Goal: Transaction & Acquisition: Purchase product/service

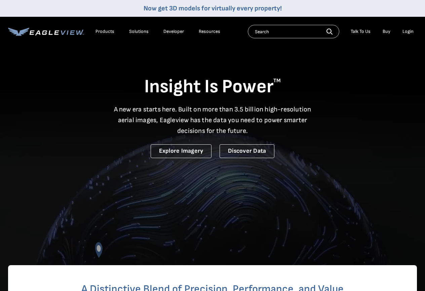
click at [406, 28] on li "Login" at bounding box center [408, 32] width 18 height 10
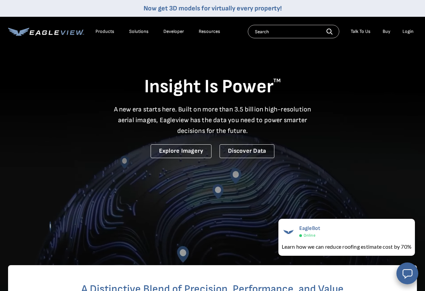
click at [412, 36] on li "Login" at bounding box center [408, 32] width 18 height 10
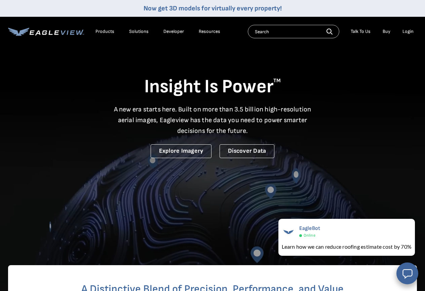
click at [412, 31] on div "Login" at bounding box center [407, 32] width 11 height 6
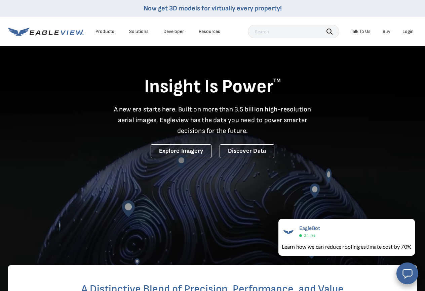
click at [406, 32] on div "Login" at bounding box center [407, 32] width 11 height 6
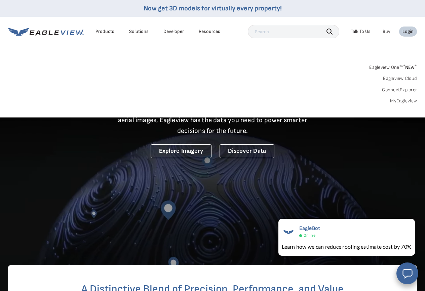
click at [402, 68] on link "Eagleview One™ * NEW *" at bounding box center [393, 66] width 48 height 8
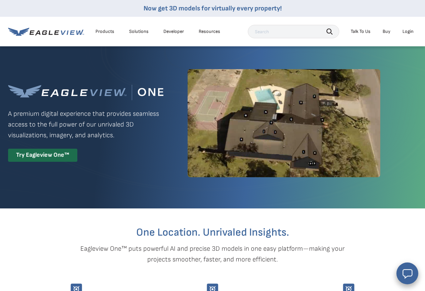
click at [406, 31] on div "Login" at bounding box center [407, 32] width 11 height 6
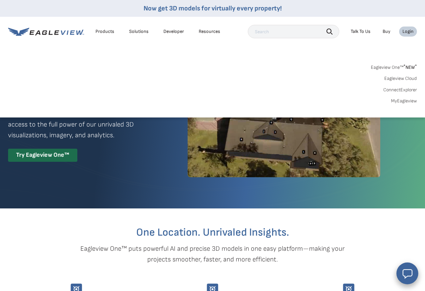
click at [396, 77] on link "Eagleview Cloud" at bounding box center [400, 79] width 33 height 6
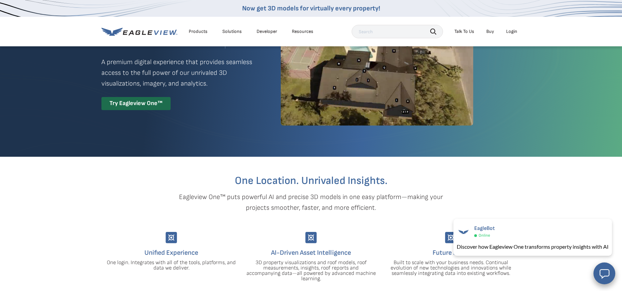
scroll to position [50, 0]
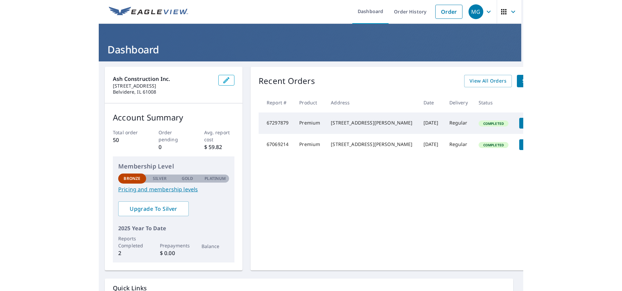
scroll to position [1, 0]
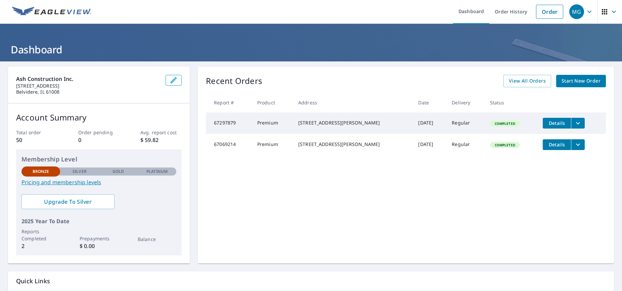
click at [424, 123] on icon "filesDropdownBtn-67297879" at bounding box center [578, 123] width 8 height 8
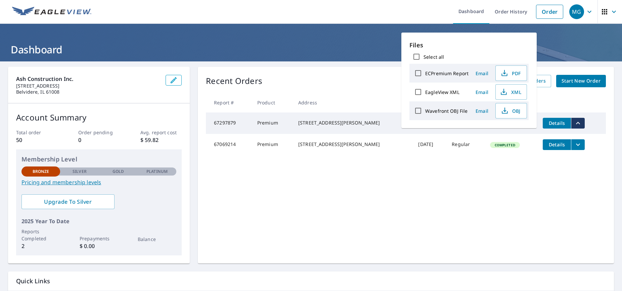
click at [424, 139] on td "Completed" at bounding box center [511, 145] width 53 height 22
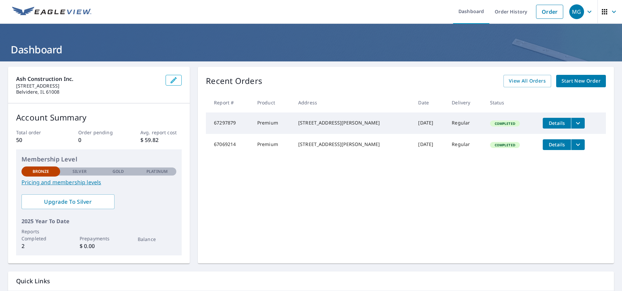
click at [424, 126] on span "Details" at bounding box center [557, 123] width 20 height 6
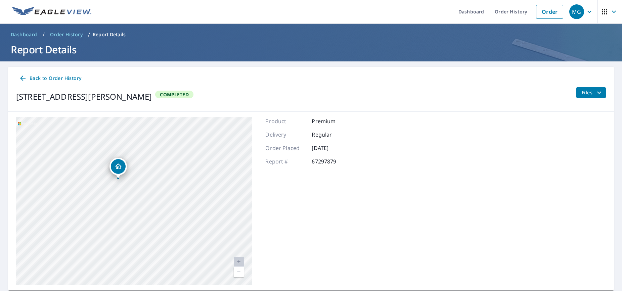
drag, startPoint x: 148, startPoint y: 153, endPoint x: 155, endPoint y: 231, distance: 78.3
click at [155, 231] on div "1504 Dawngate Dr Belvidere, IL 61008" at bounding box center [134, 201] width 236 height 168
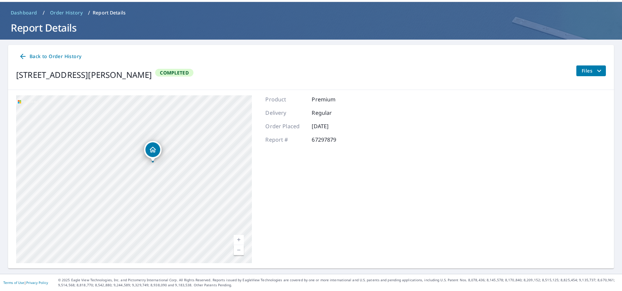
scroll to position [22, 0]
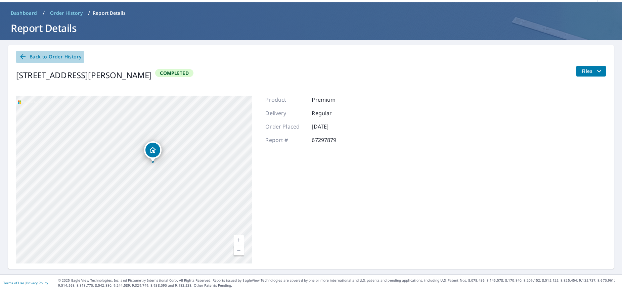
click at [73, 58] on span "Back to Order History" at bounding box center [50, 57] width 62 height 8
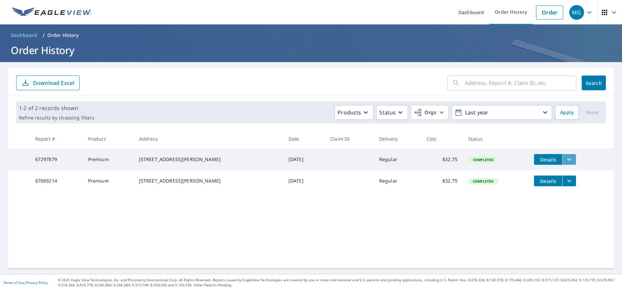
click at [424, 160] on icon "filesDropdownBtn-67297879" at bounding box center [569, 160] width 8 height 8
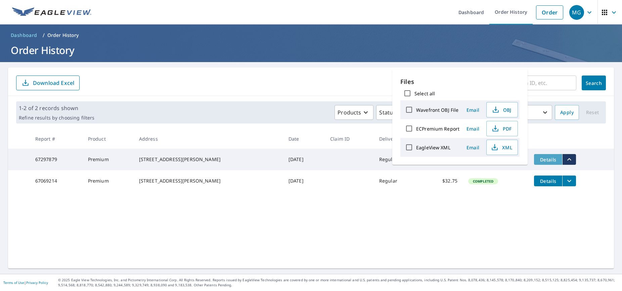
click at [424, 161] on span "Details" at bounding box center [548, 160] width 20 height 6
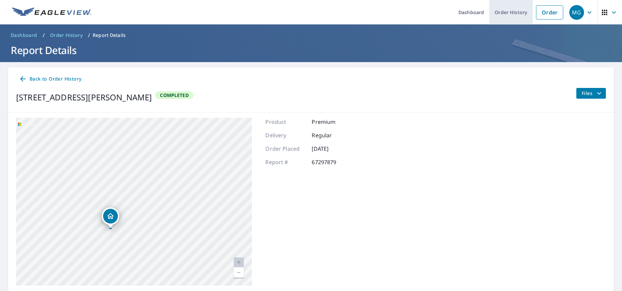
click at [424, 12] on link "Order History" at bounding box center [511, 12] width 43 height 25
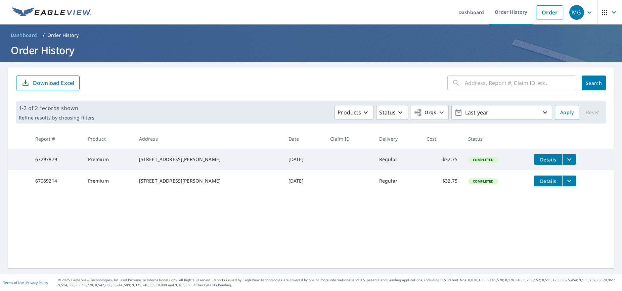
click at [424, 160] on icon "filesDropdownBtn-67297879" at bounding box center [570, 160] width 4 height 2
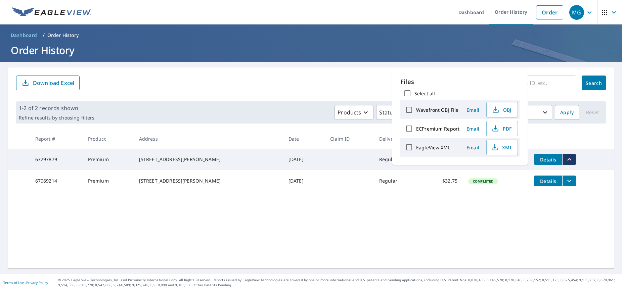
click at [424, 141] on th at bounding box center [571, 139] width 85 height 20
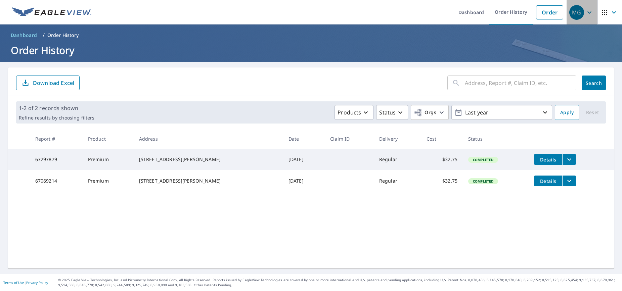
click at [424, 18] on span "MG" at bounding box center [583, 12] width 26 height 16
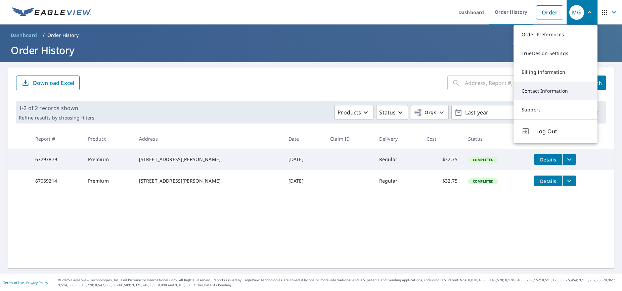
click at [424, 93] on link "Contact Information" at bounding box center [556, 91] width 84 height 19
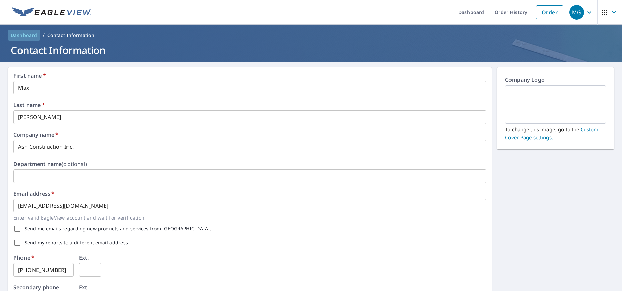
click at [26, 33] on span "Dashboard" at bounding box center [24, 35] width 27 height 7
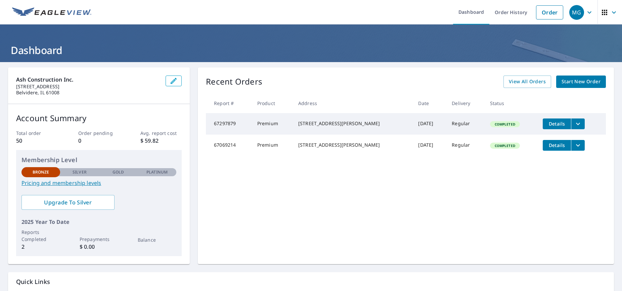
click at [223, 124] on td "67297879" at bounding box center [229, 124] width 46 height 22
copy td "67297879"
click at [424, 75] on div "Recent Orders View All Orders Start New Order Report # Product Address Date Del…" at bounding box center [406, 166] width 416 height 197
click at [424, 78] on span "Start New Order" at bounding box center [581, 82] width 39 height 8
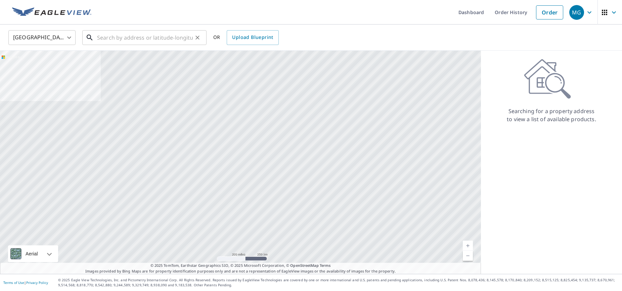
click at [140, 35] on input "text" at bounding box center [145, 37] width 96 height 19
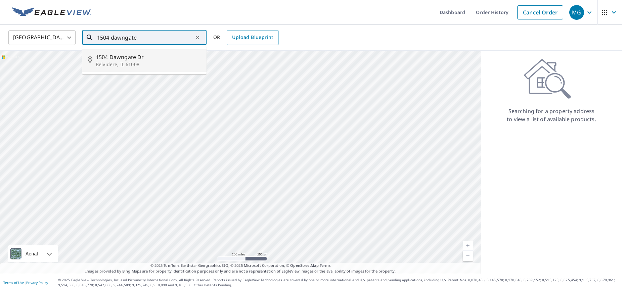
click at [155, 65] on p "Belvidere, IL 61008" at bounding box center [149, 64] width 106 height 7
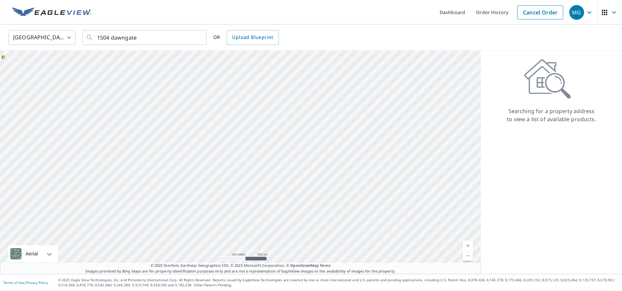
type input "1504 Dawngate Dr Belvidere, IL 61008"
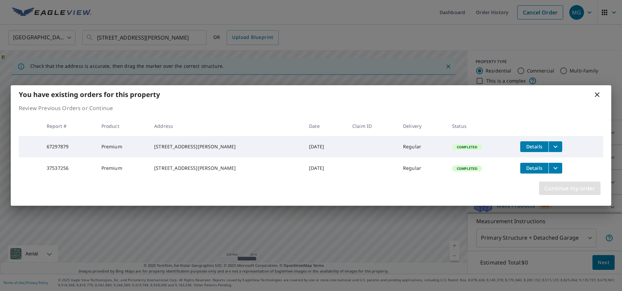
click at [424, 186] on button "Continue my order" at bounding box center [569, 188] width 61 height 13
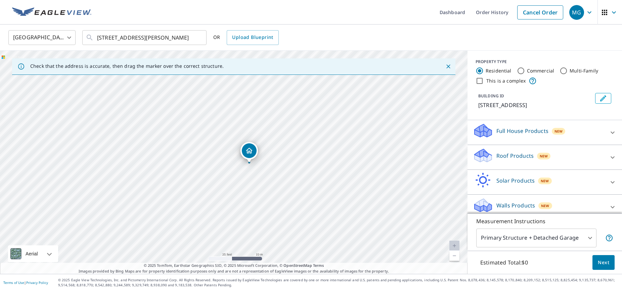
drag, startPoint x: 288, startPoint y: 168, endPoint x: 287, endPoint y: 155, distance: 13.1
click at [287, 155] on div "1504 Dawngate Dr Belvidere, IL 61008" at bounding box center [234, 162] width 468 height 223
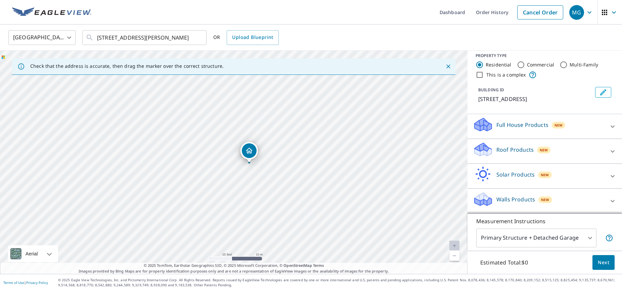
scroll to position [6, 0]
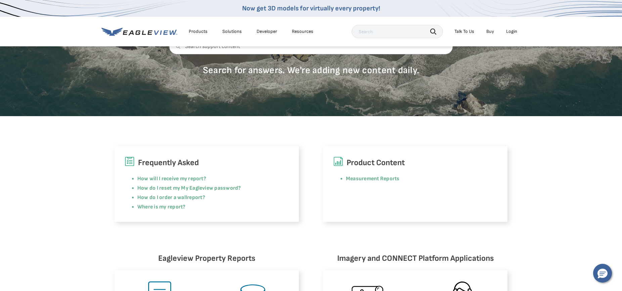
scroll to position [117, 0]
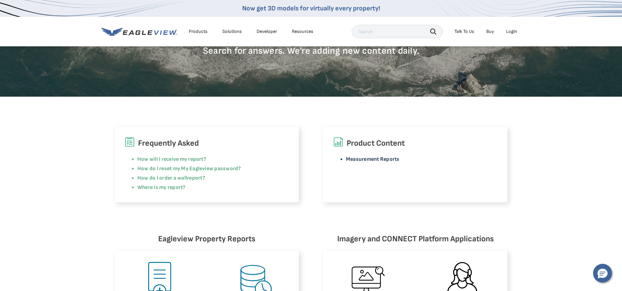
click at [371, 160] on link "Measurement Reports" at bounding box center [373, 159] width 54 height 6
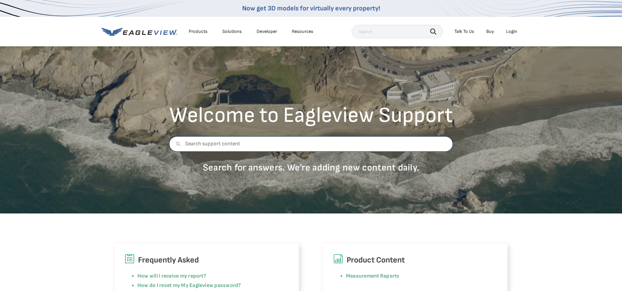
click at [276, 144] on input "text" at bounding box center [311, 143] width 284 height 15
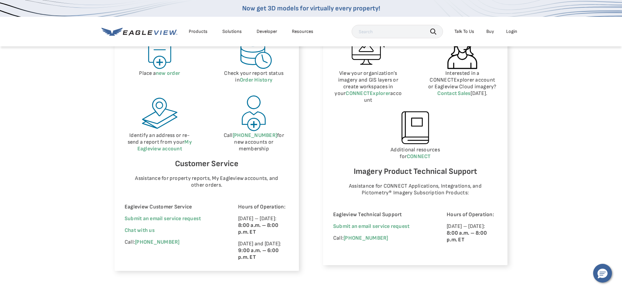
scroll to position [347, 0]
click at [156, 229] on p "Chat with us" at bounding box center [172, 229] width 95 height 7
click at [150, 229] on span "Chat with us" at bounding box center [140, 229] width 30 height 6
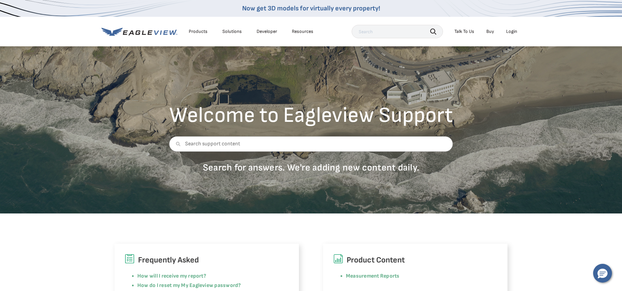
scroll to position [0, 0]
